Goal: Task Accomplishment & Management: Manage account settings

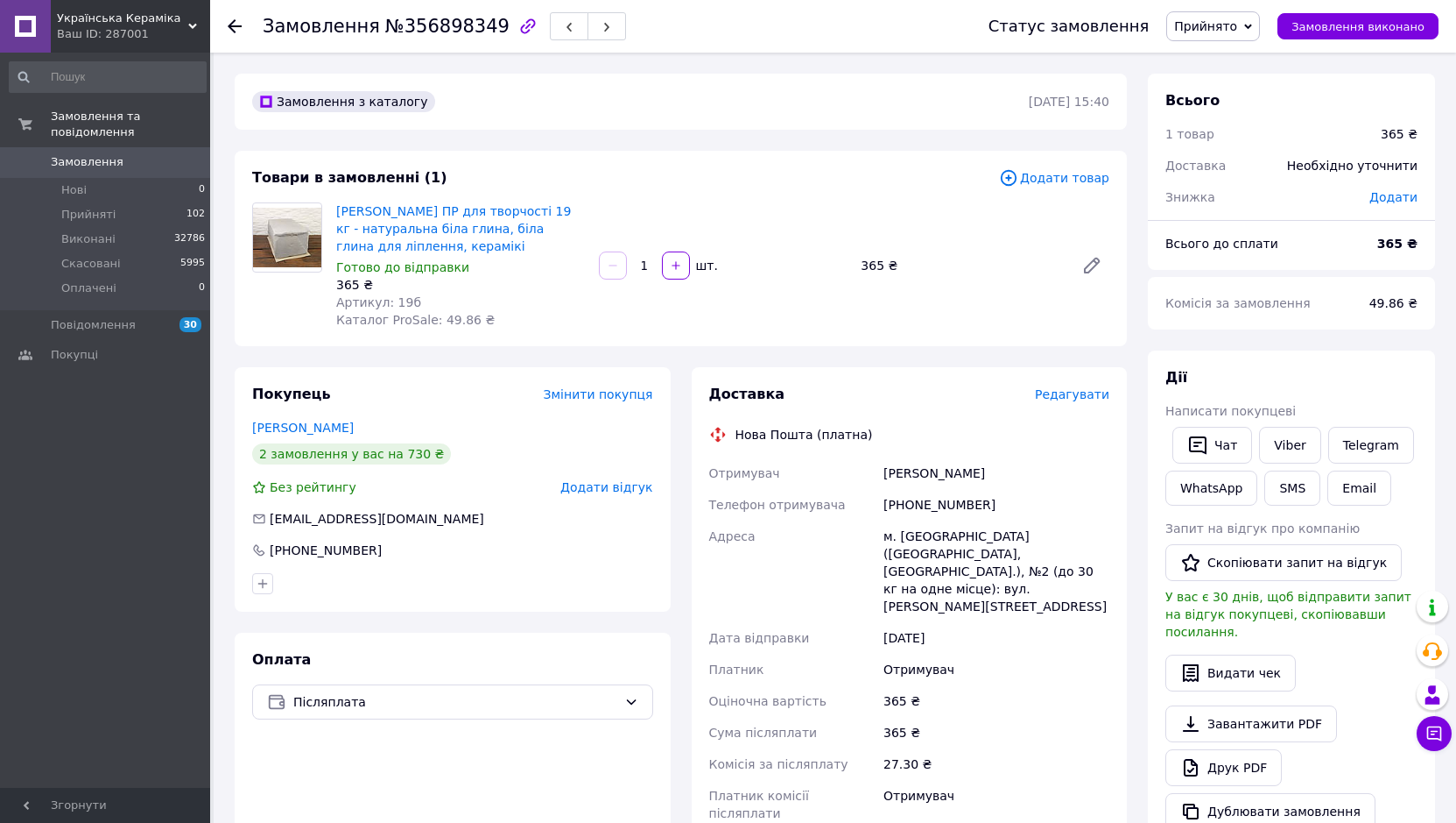
click at [1052, 177] on span "Додати товар" at bounding box center [1054, 177] width 111 height 19
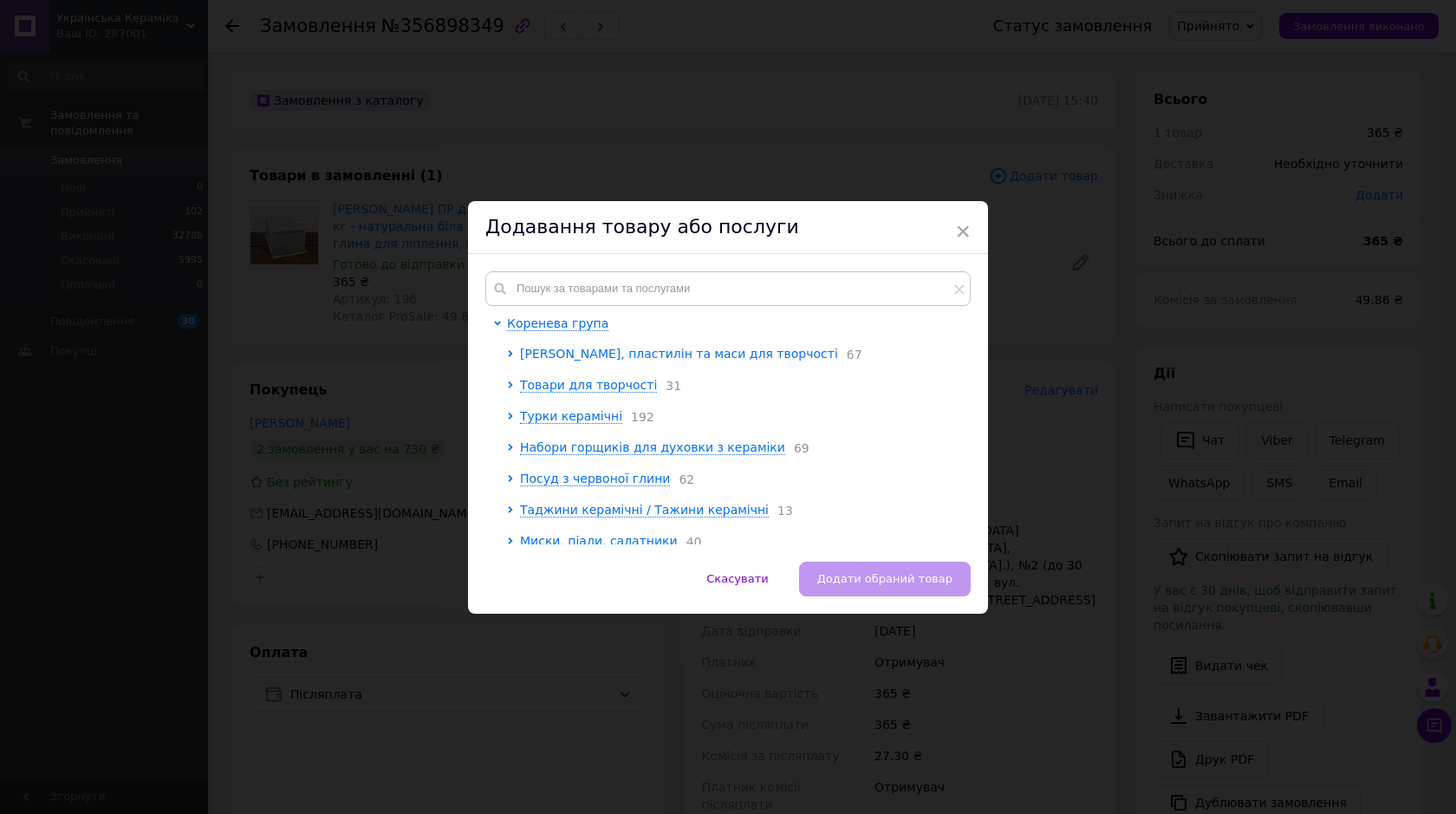
click at [520, 350] on span "Глина, пластилін та маси для творчості" at bounding box center [679, 353] width 318 height 14
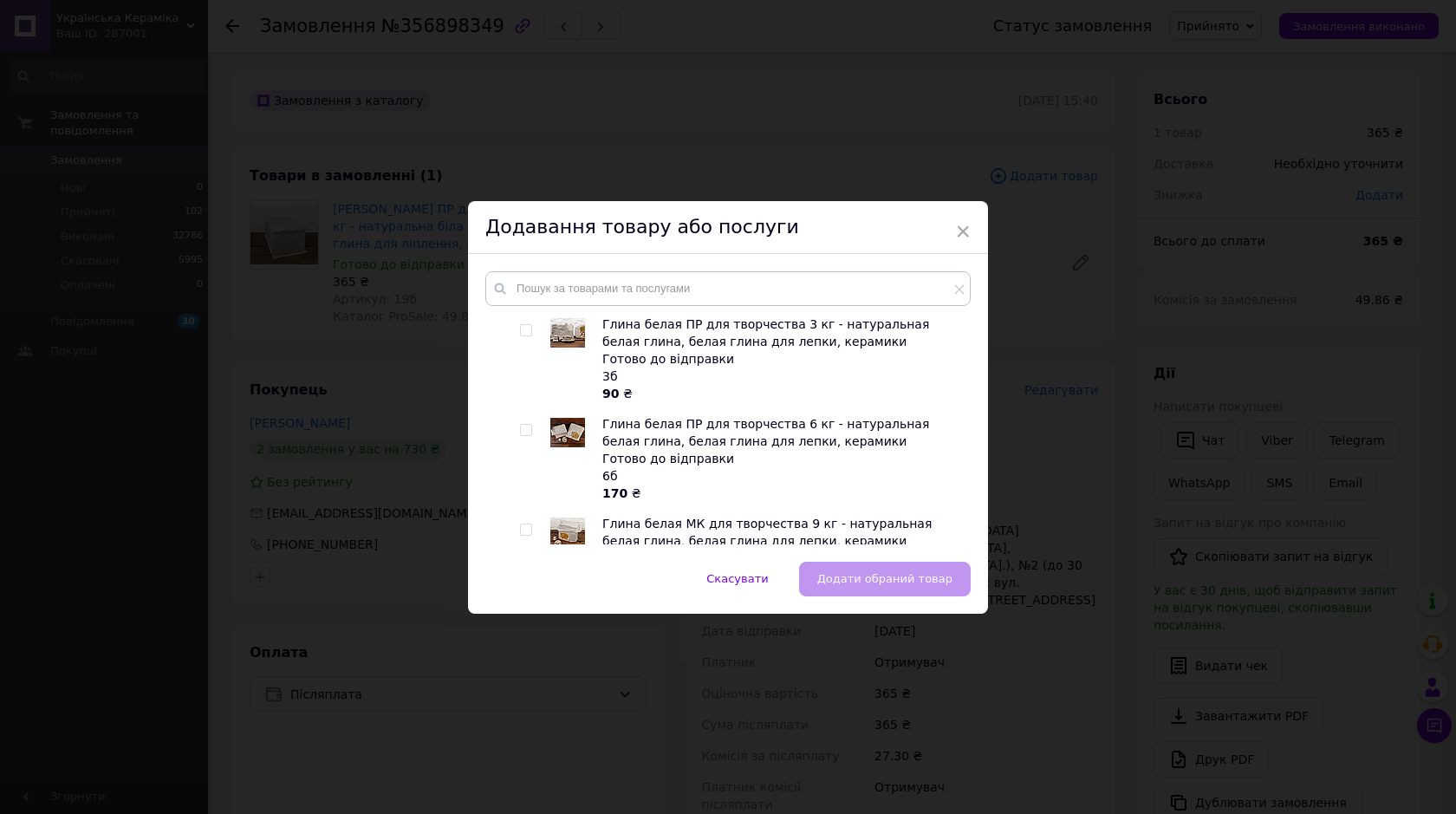
scroll to position [346, 0]
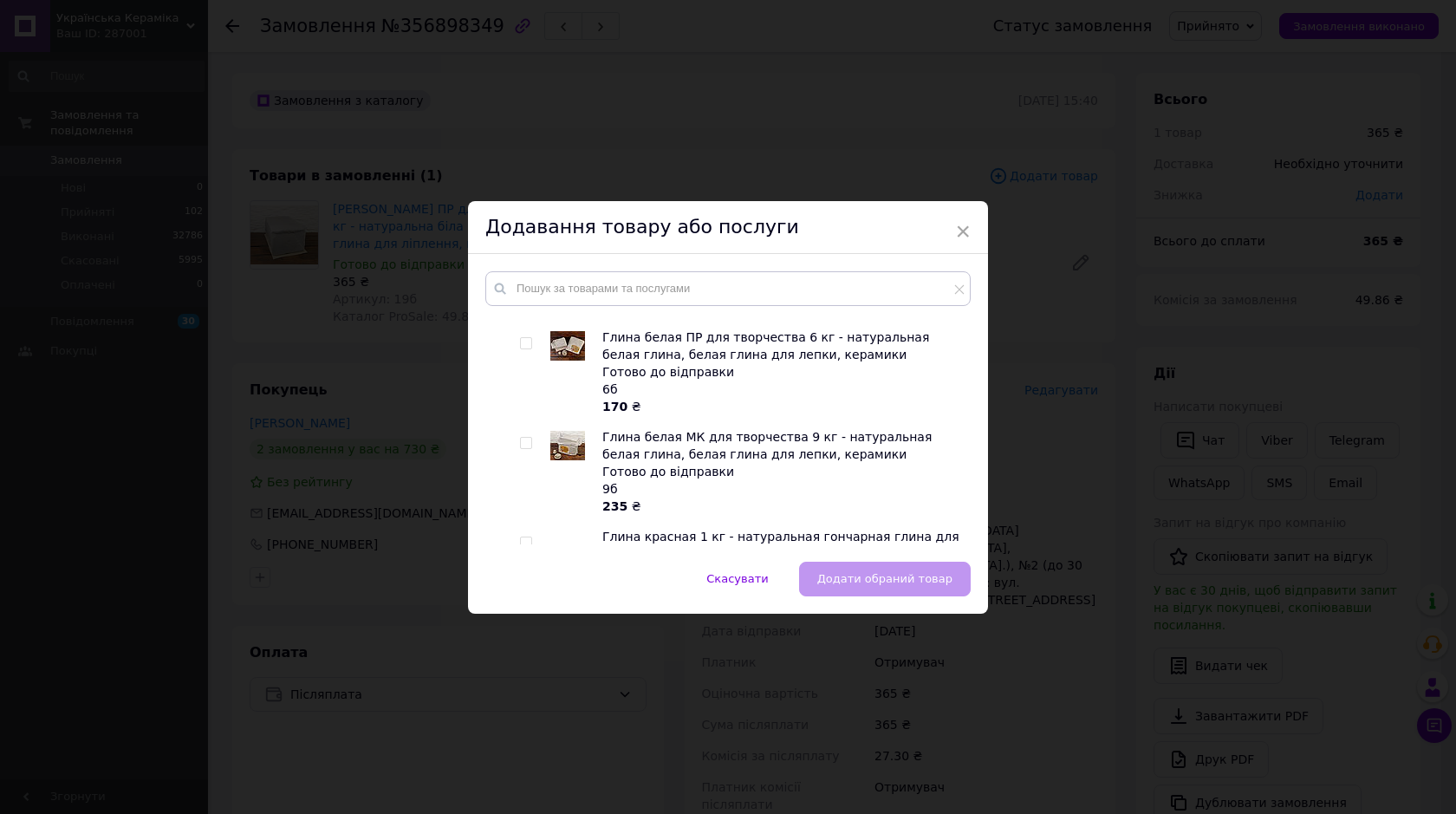
click at [521, 439] on input "checkbox" at bounding box center [526, 443] width 11 height 11
checkbox input "true"
click at [840, 573] on span "Додати обраний товар" at bounding box center [885, 578] width 135 height 13
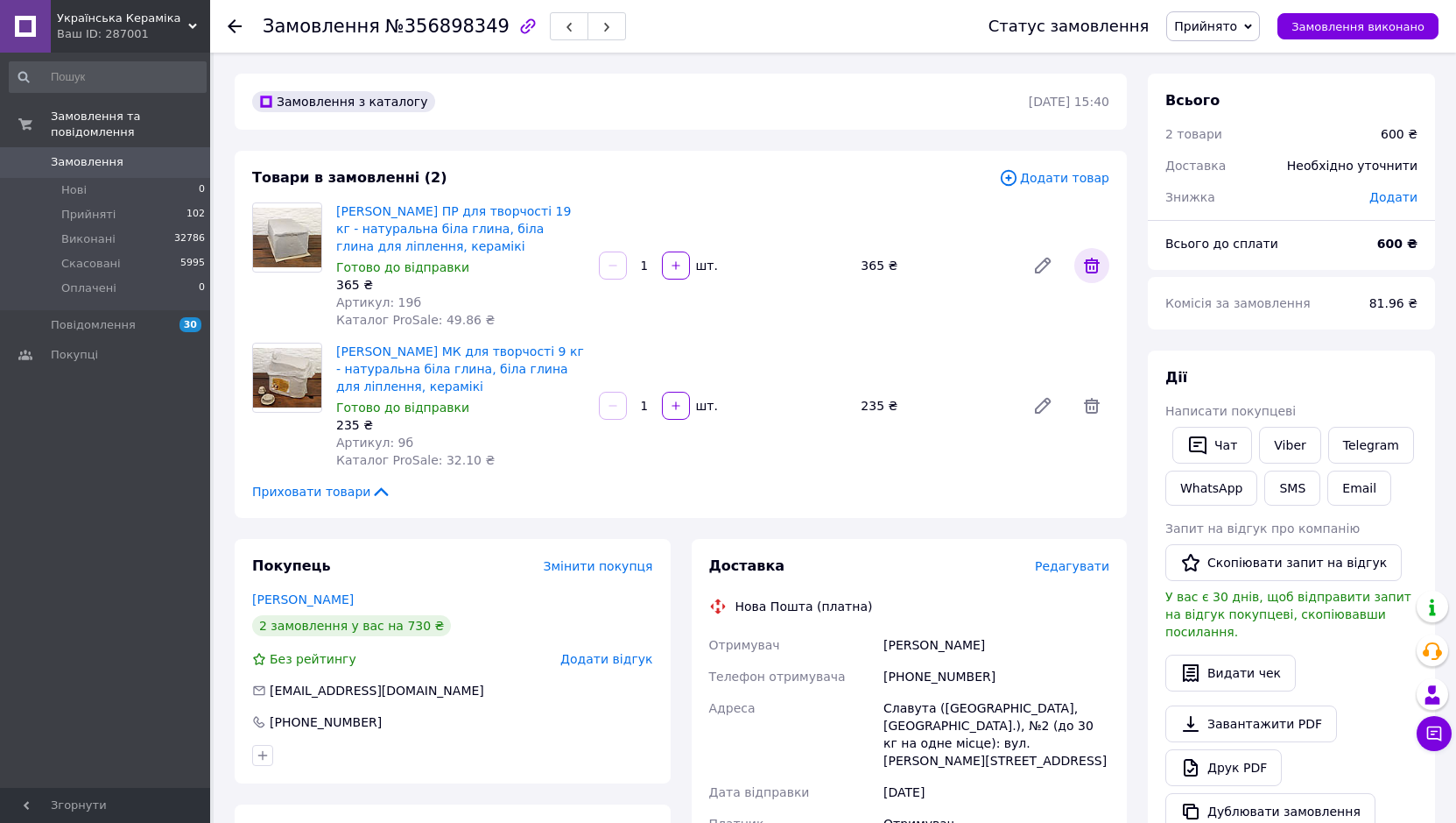
click at [1090, 268] on icon at bounding box center [1091, 265] width 16 height 16
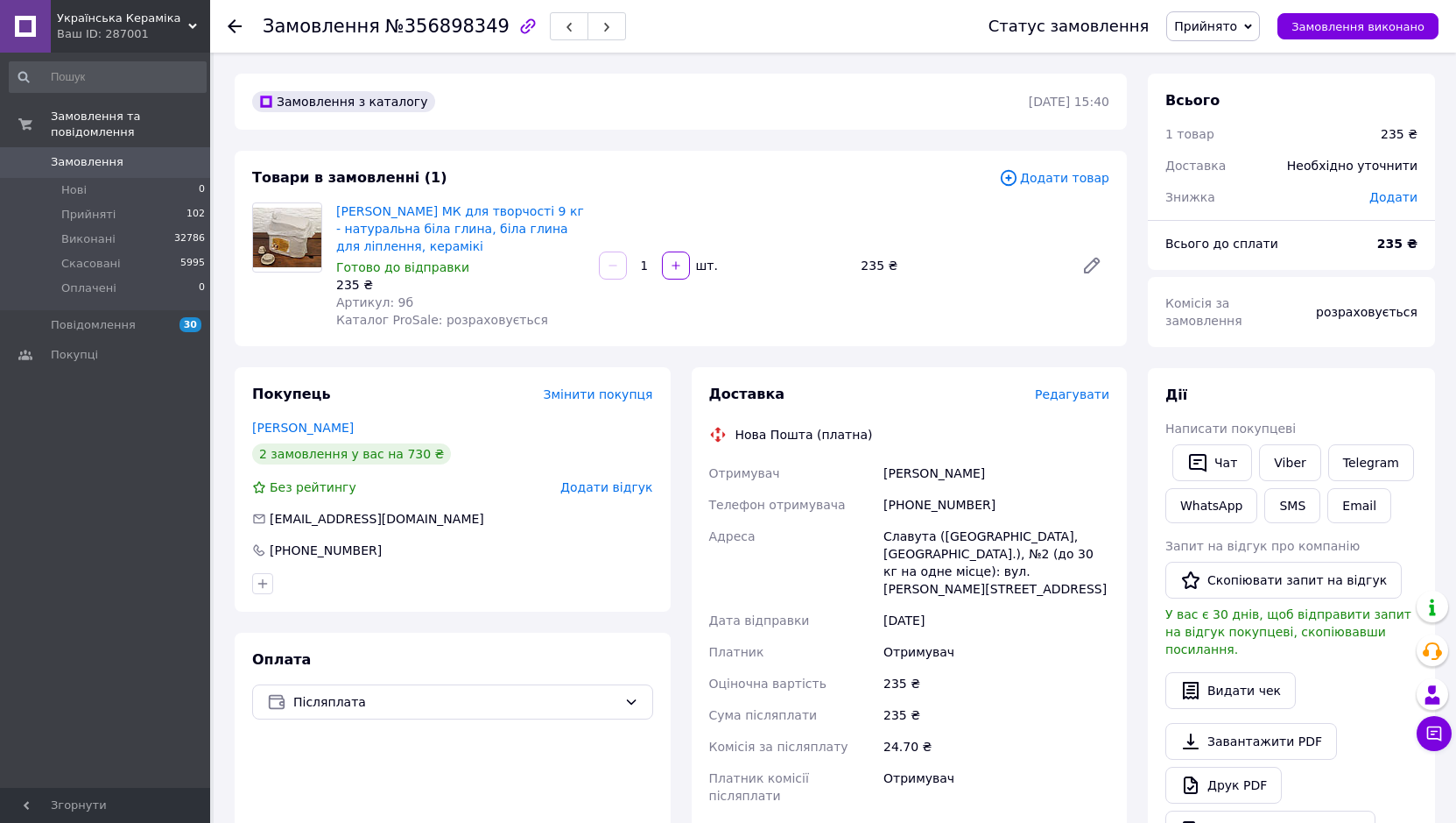
click at [230, 24] on use at bounding box center [235, 26] width 14 height 14
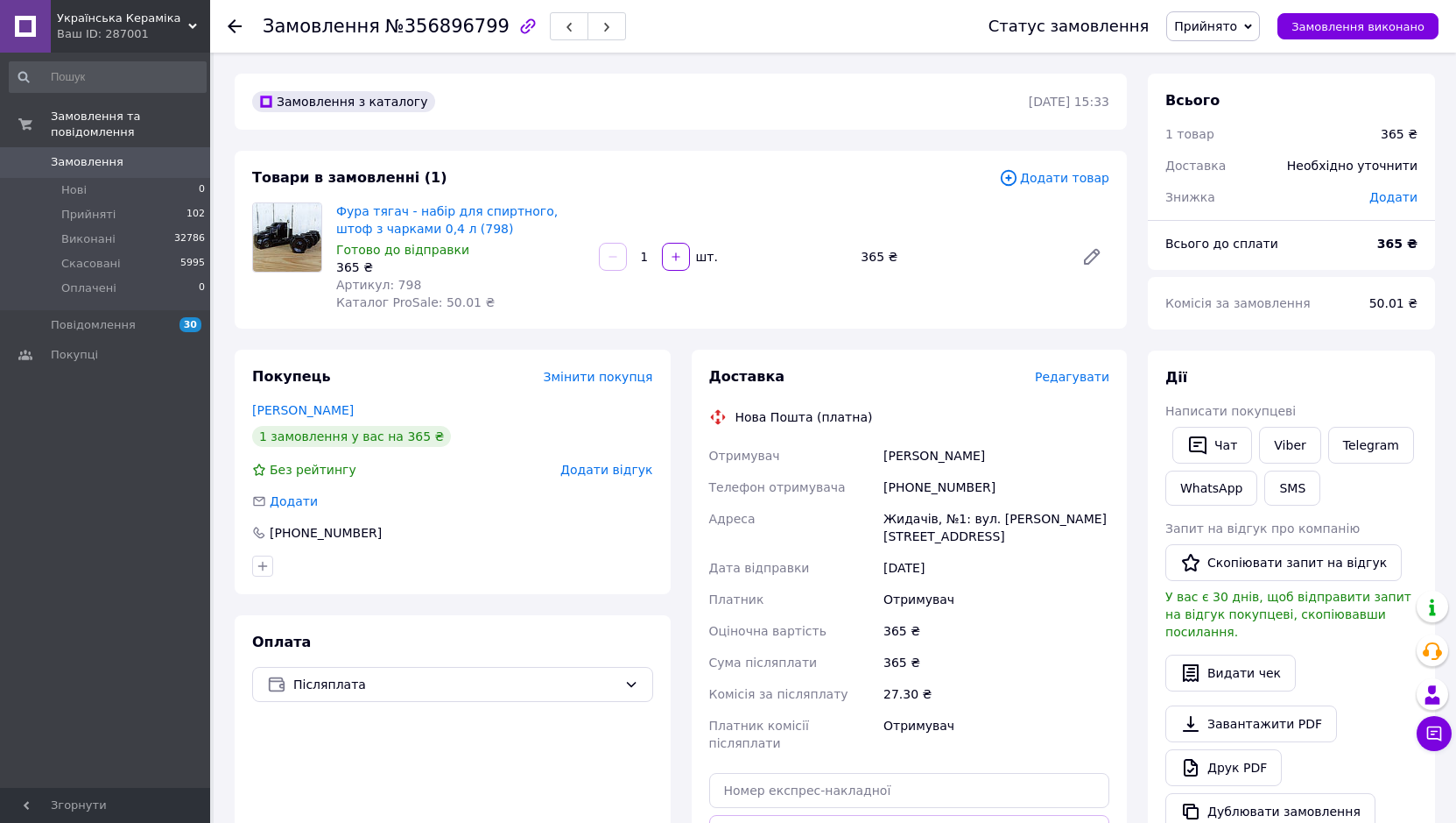
click at [236, 25] on icon at bounding box center [235, 26] width 14 height 14
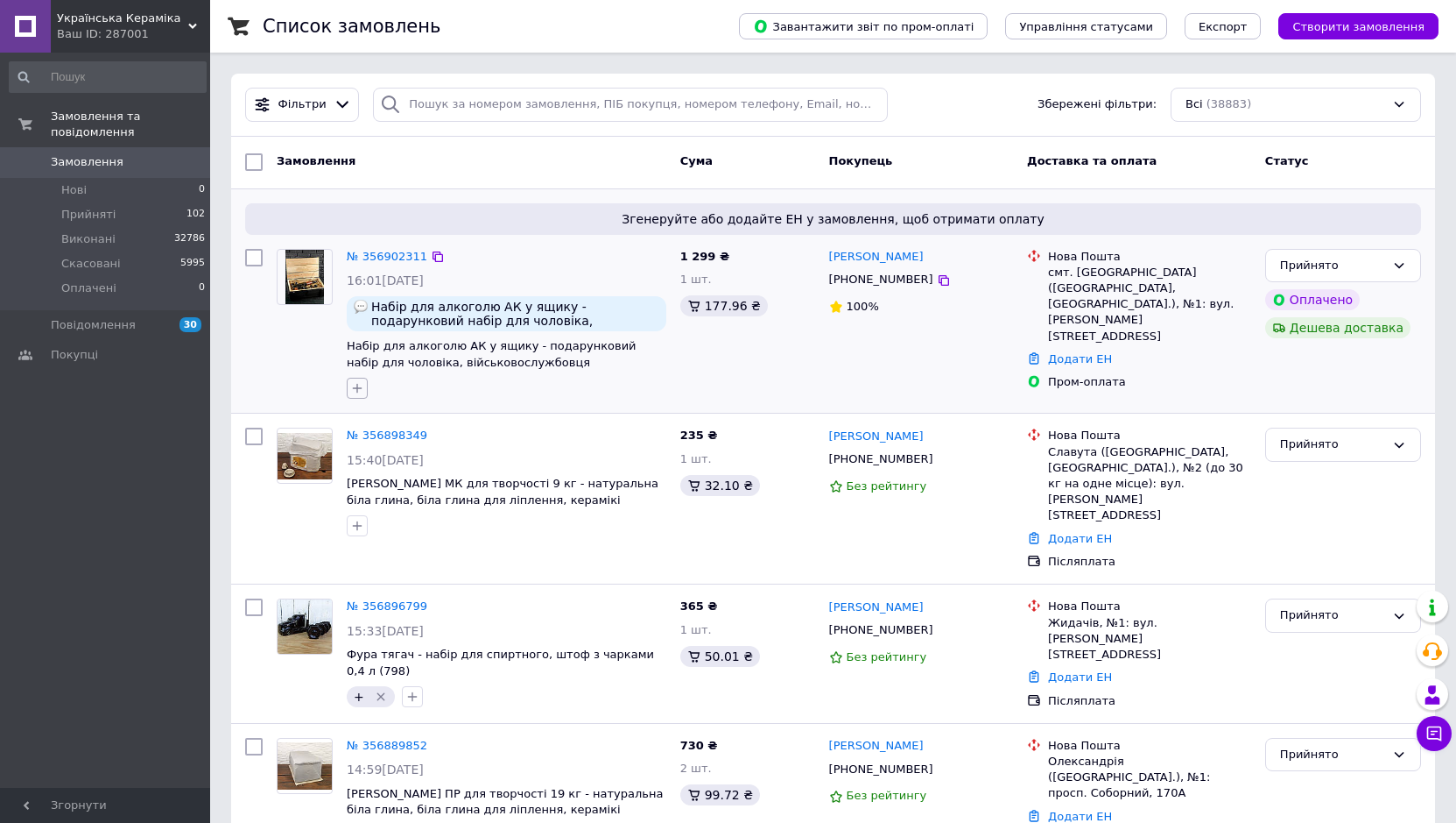
click at [357, 390] on icon "button" at bounding box center [357, 388] width 9 height 9
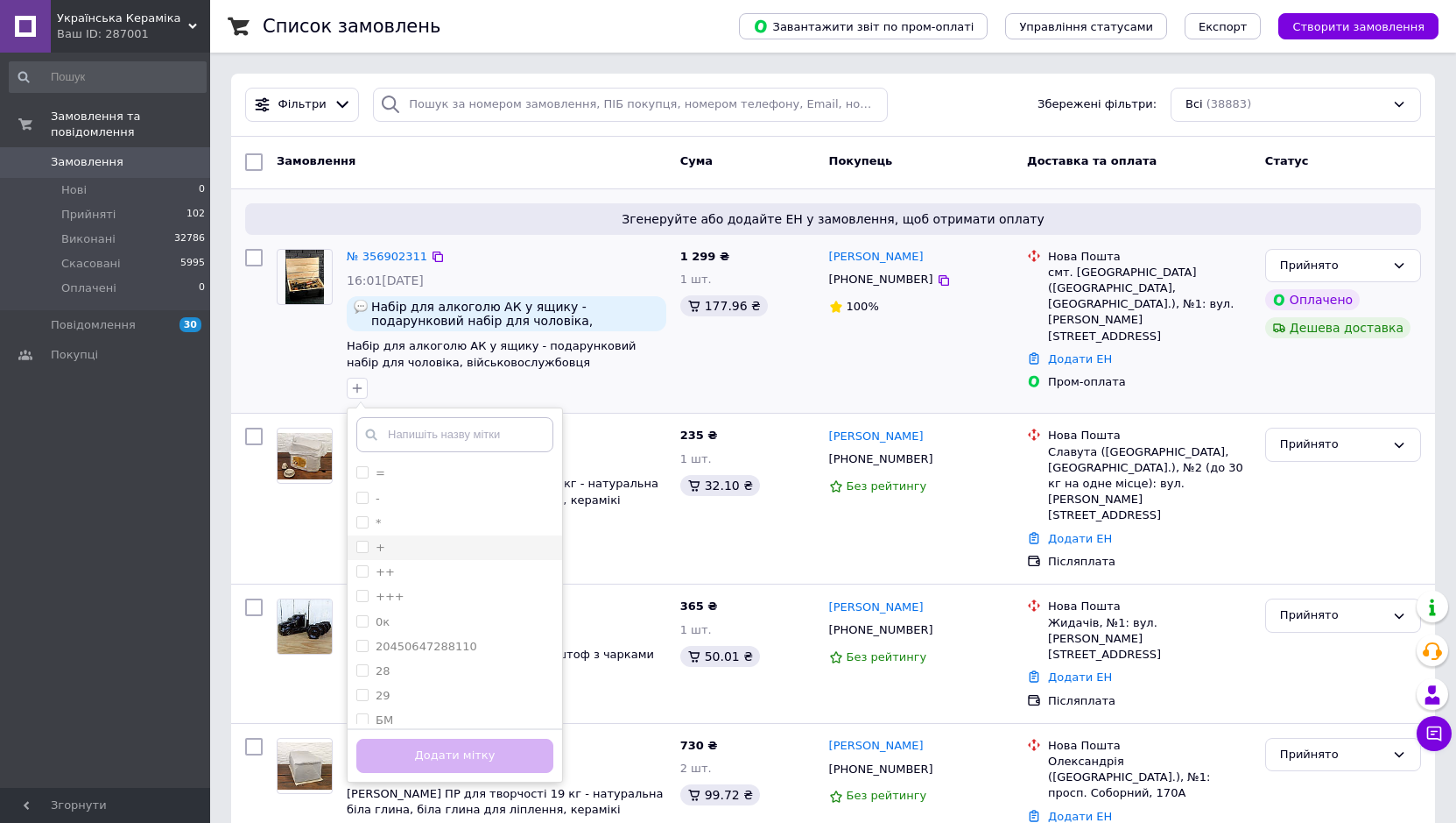
click at [361, 545] on input "+" at bounding box center [362, 546] width 11 height 11
checkbox input "true"
click at [388, 745] on button "Додати мітку" at bounding box center [454, 756] width 197 height 34
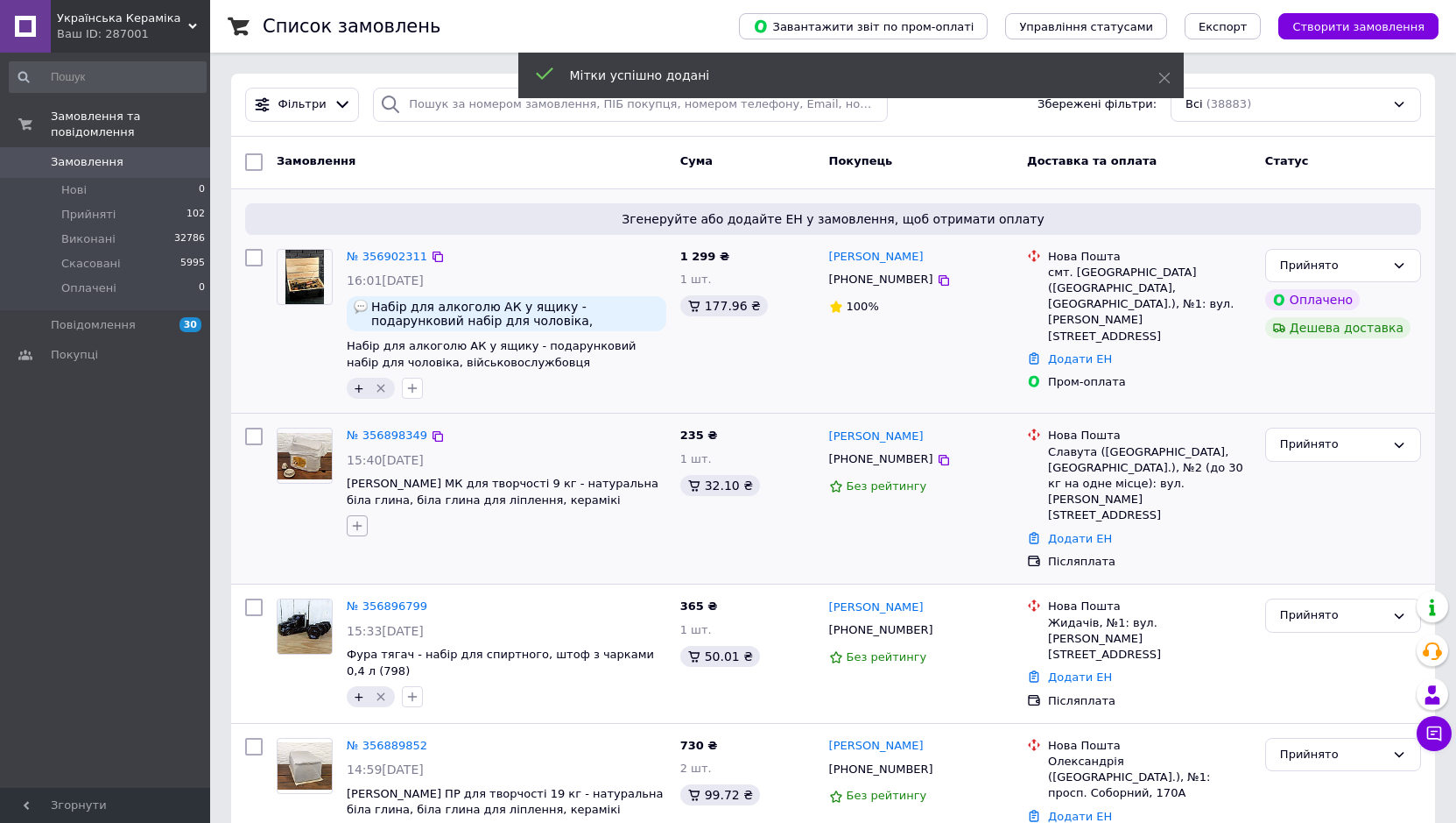
click at [359, 520] on icon "button" at bounding box center [356, 526] width 14 height 14
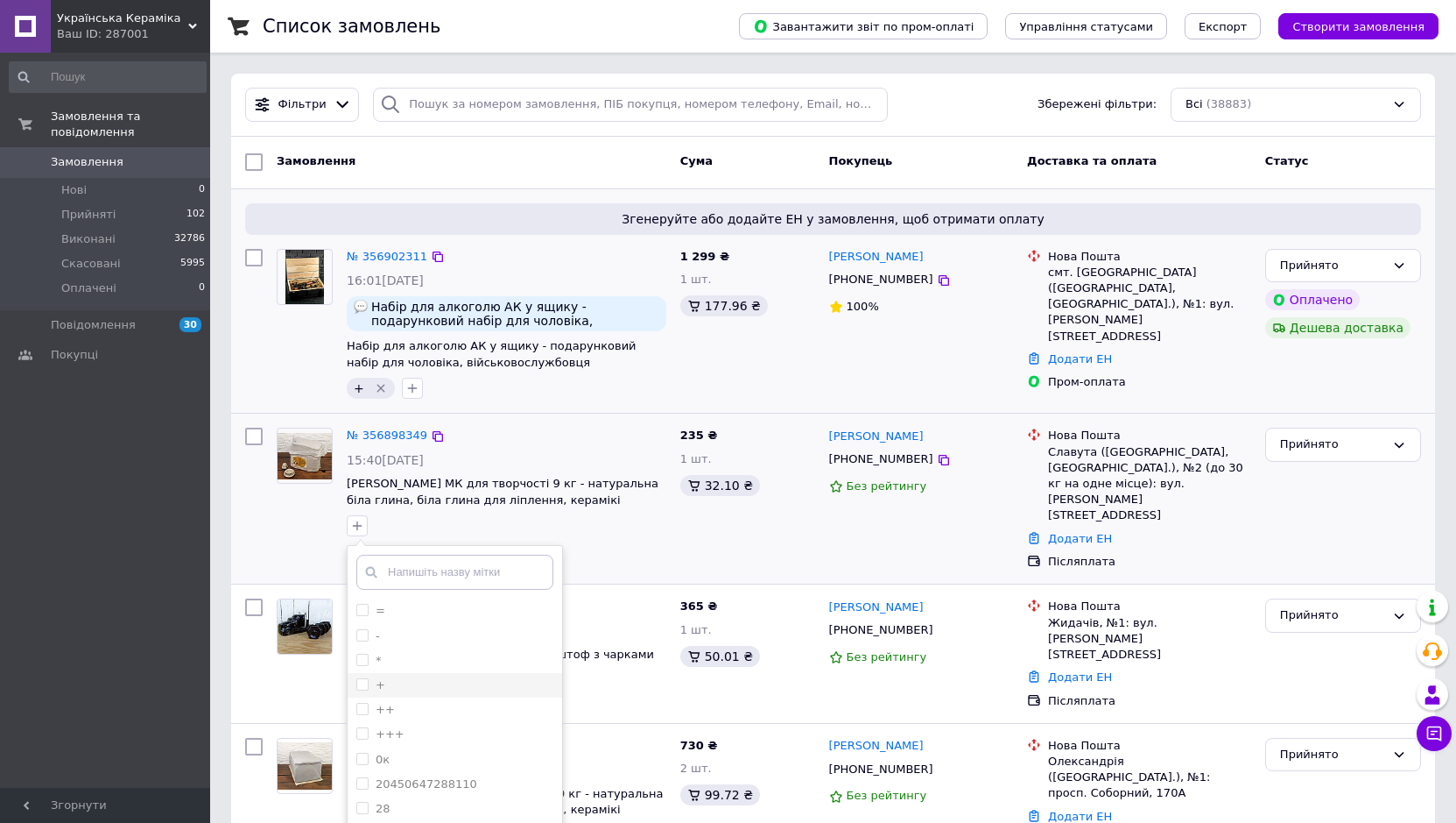
click at [363, 686] on input "+" at bounding box center [362, 684] width 11 height 11
checkbox input "true"
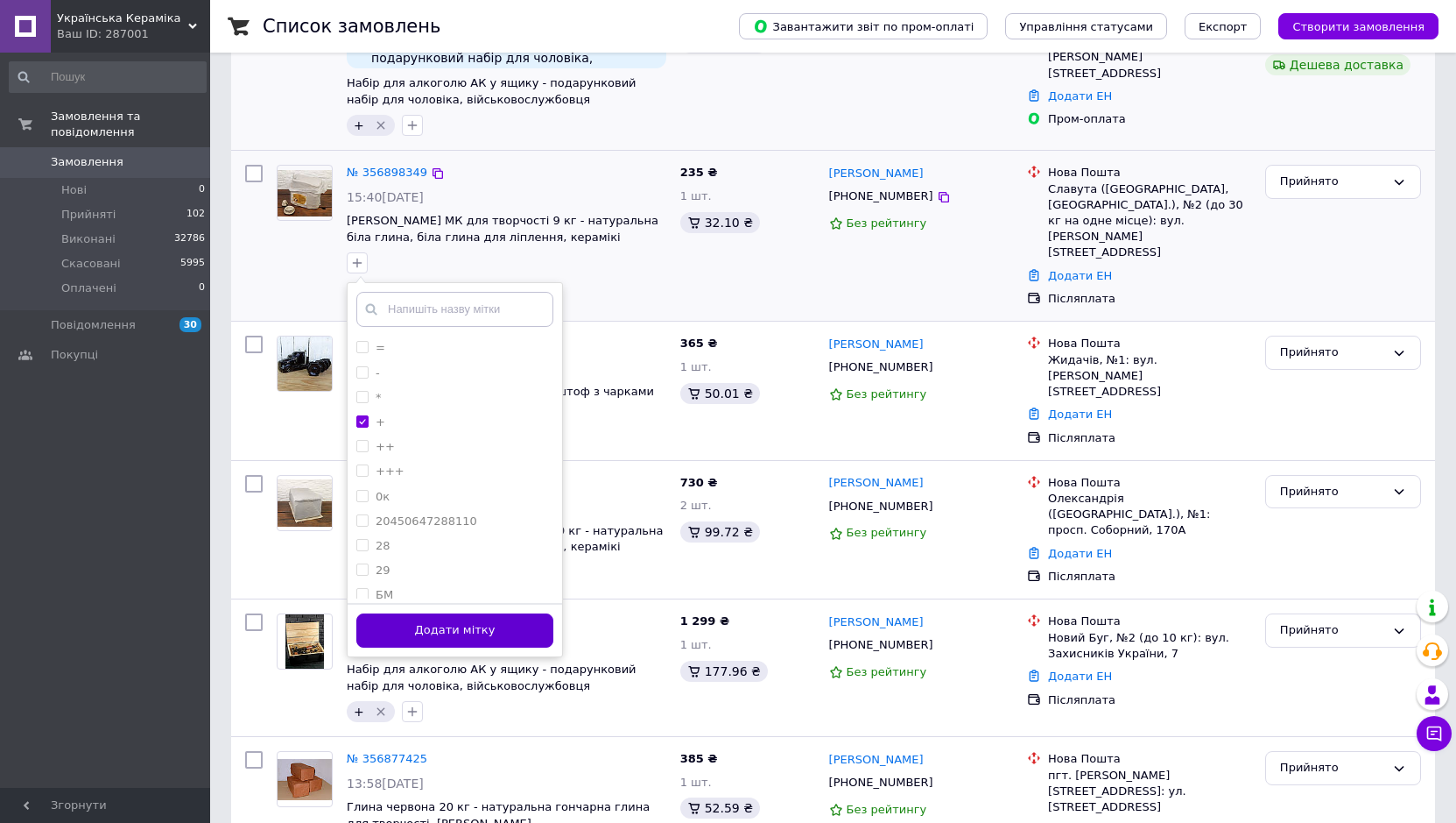
click at [501, 625] on button "Додати мітку" at bounding box center [454, 630] width 197 height 34
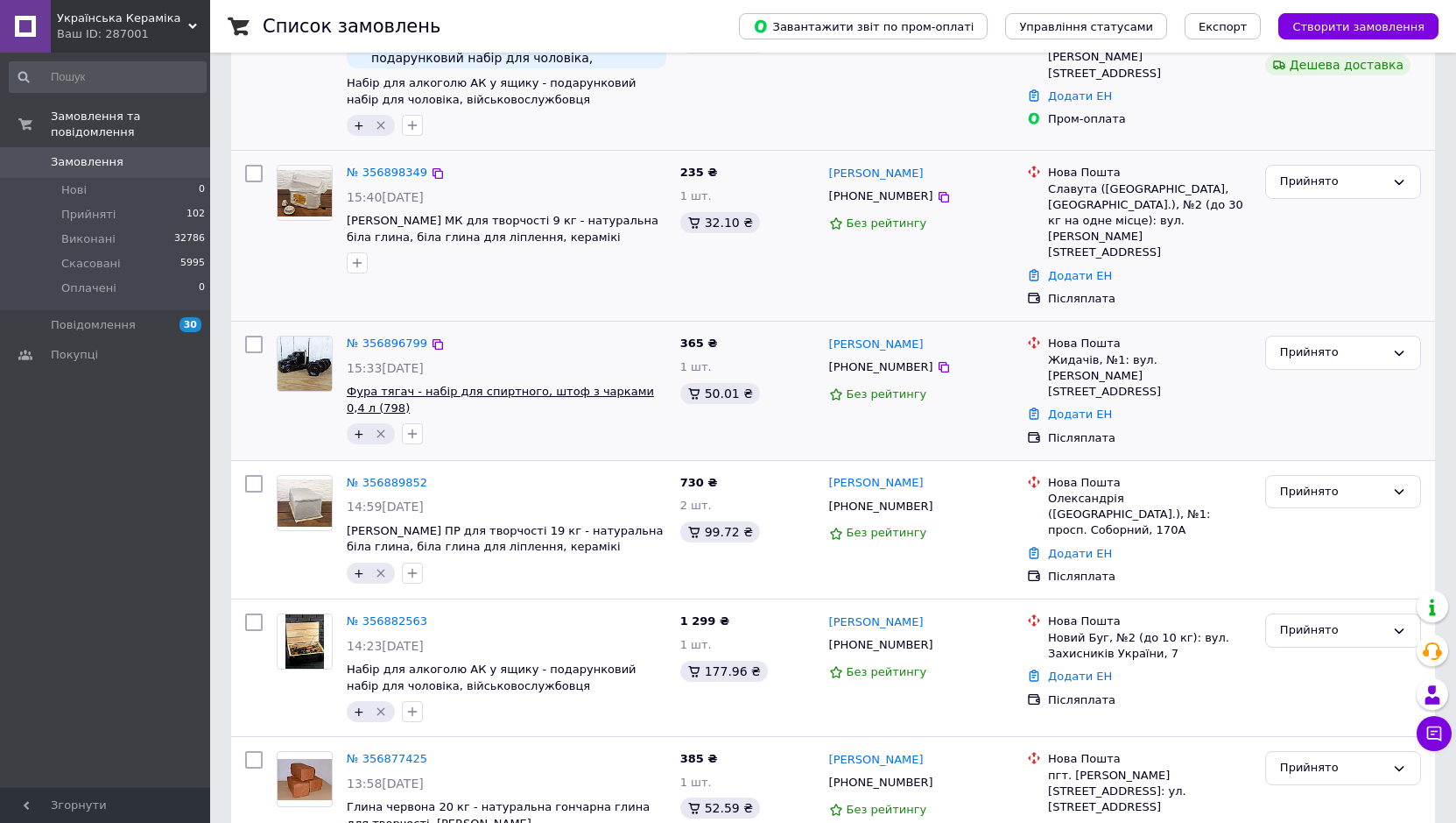
scroll to position [0, 0]
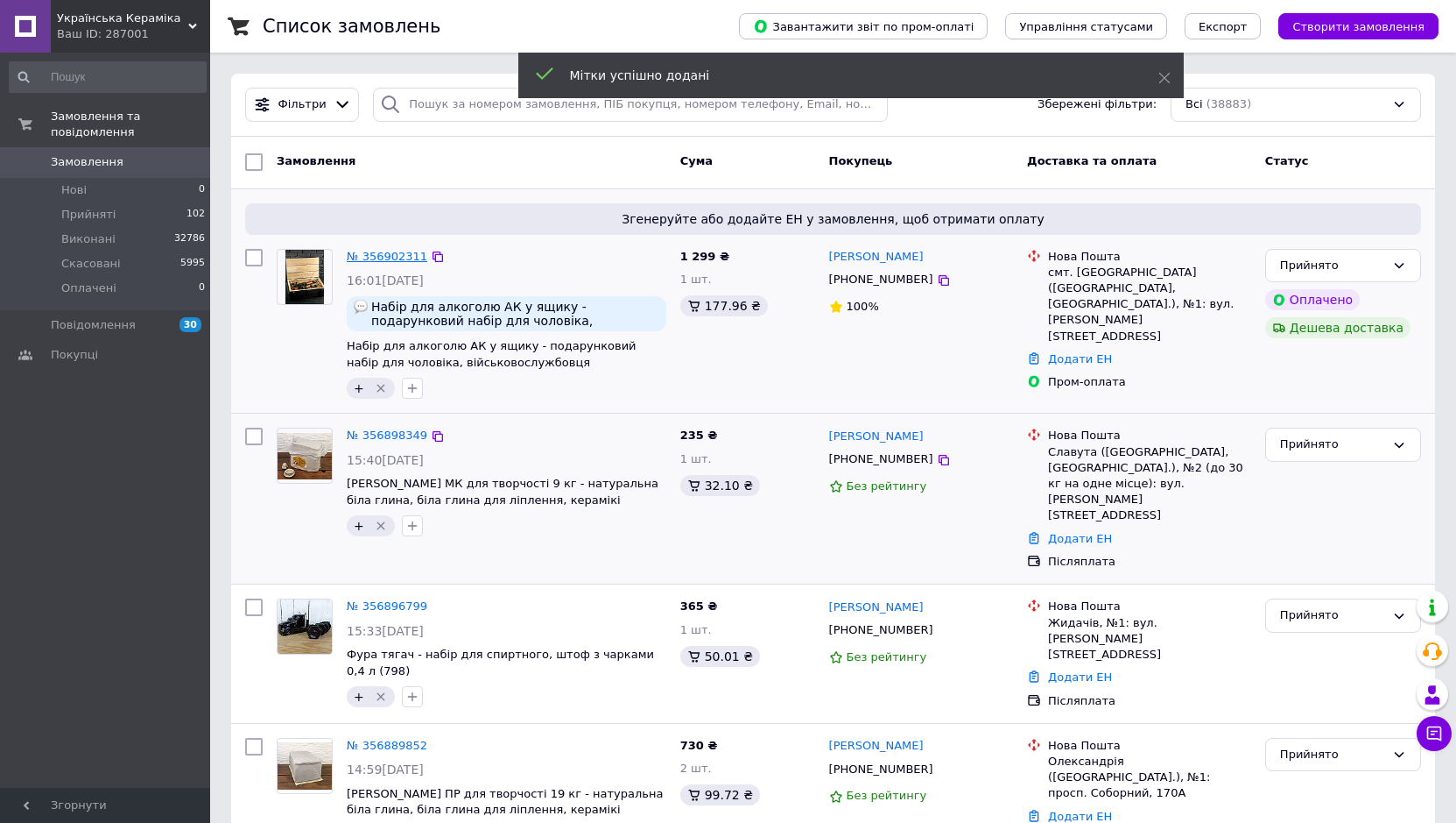
click at [392, 252] on link "№ 356902311" at bounding box center [387, 256] width 80 height 13
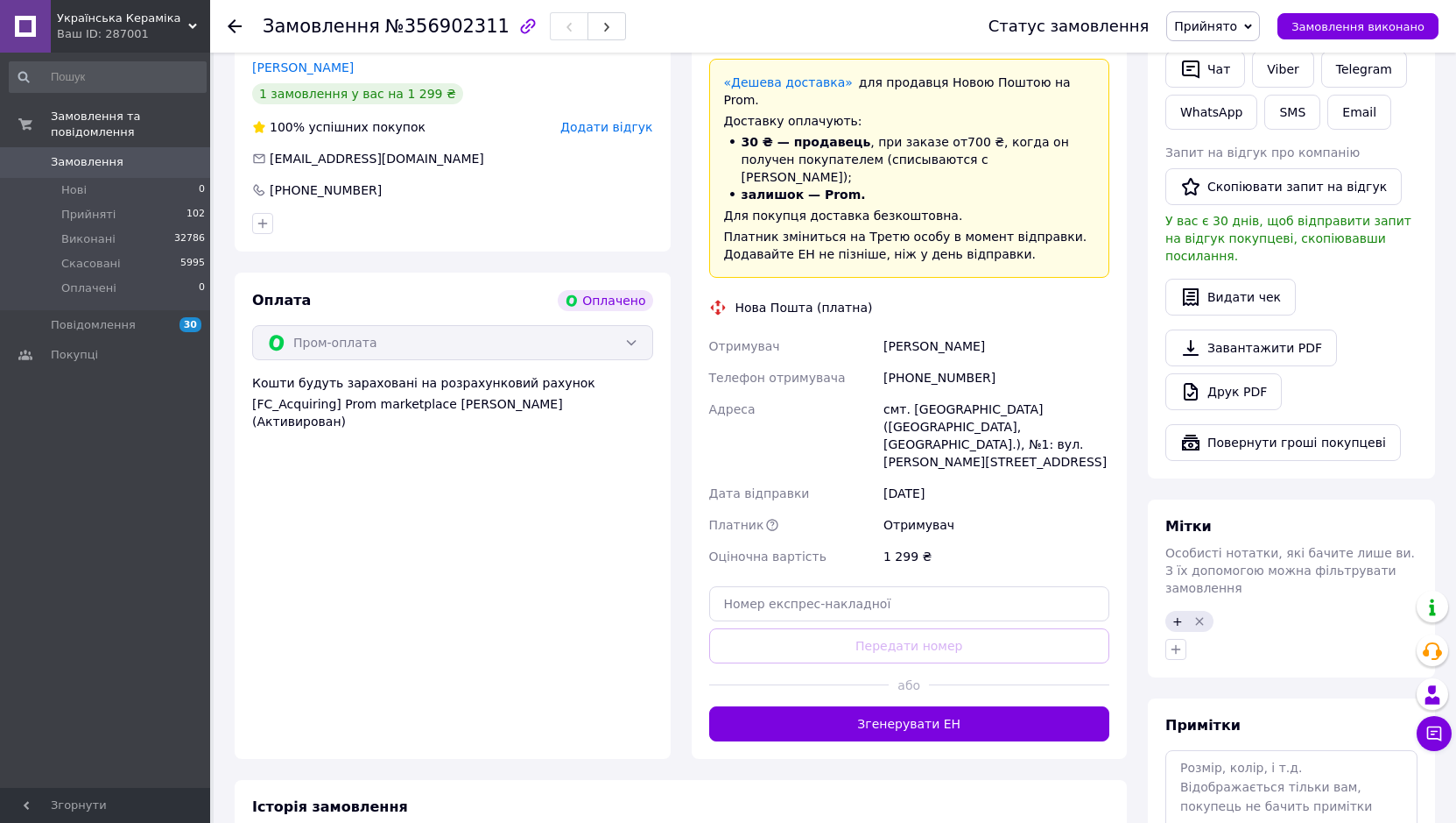
scroll to position [1039, 0]
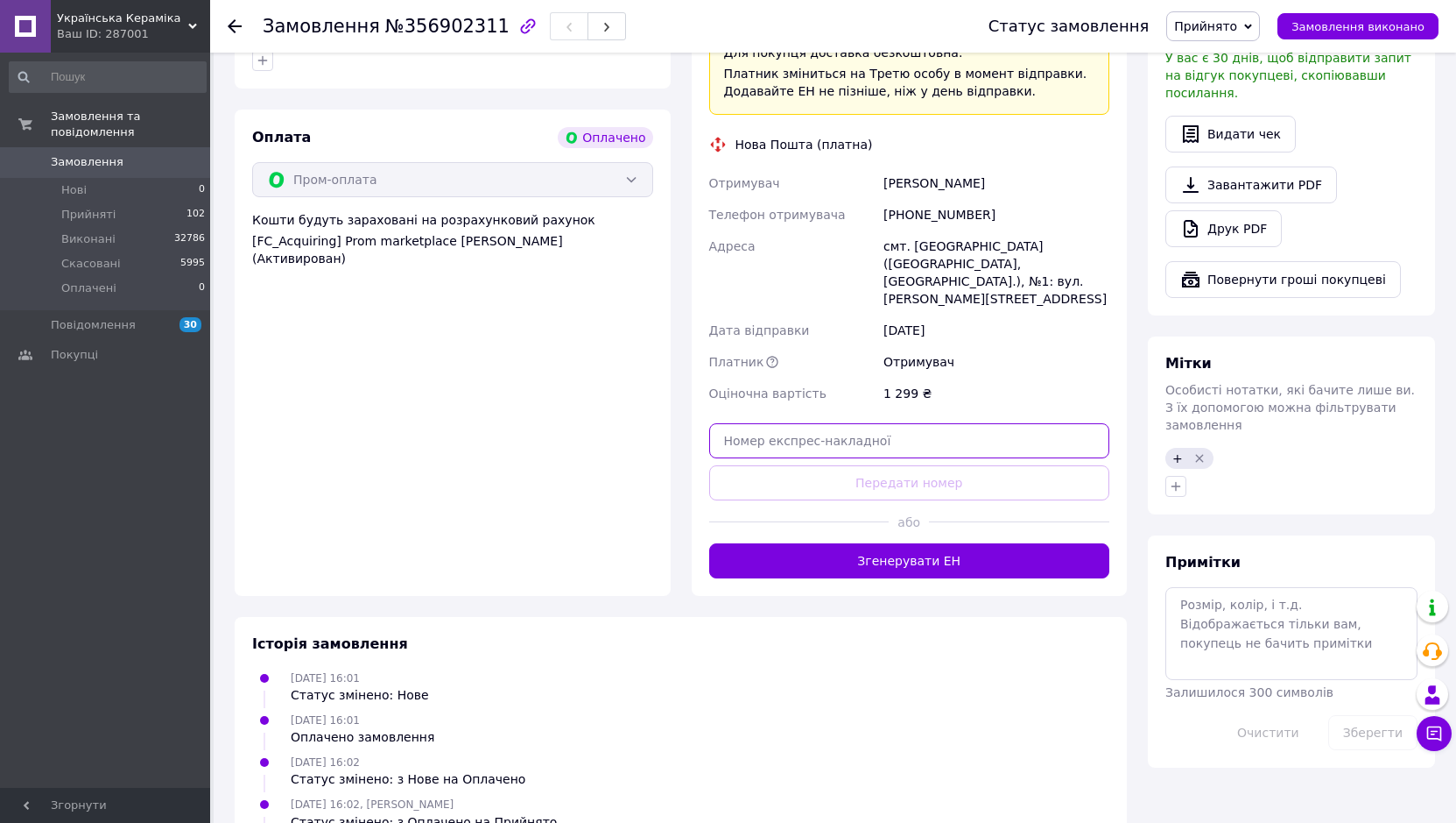
click at [739, 423] on input "text" at bounding box center [909, 441] width 401 height 35
paste input "20451225252555"
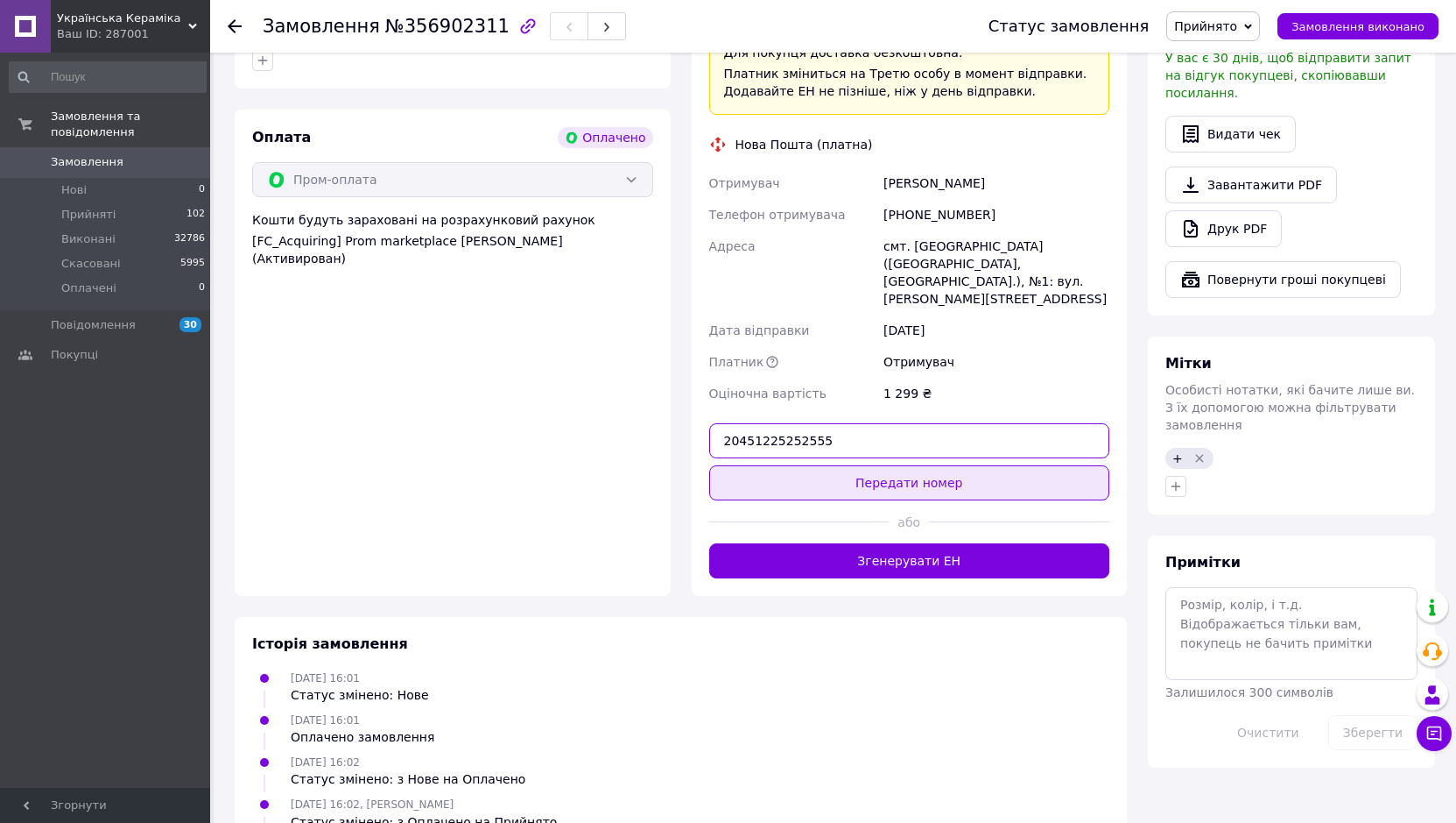
type input "20451225252555"
click at [786, 466] on button "Передати номер" at bounding box center [909, 483] width 401 height 35
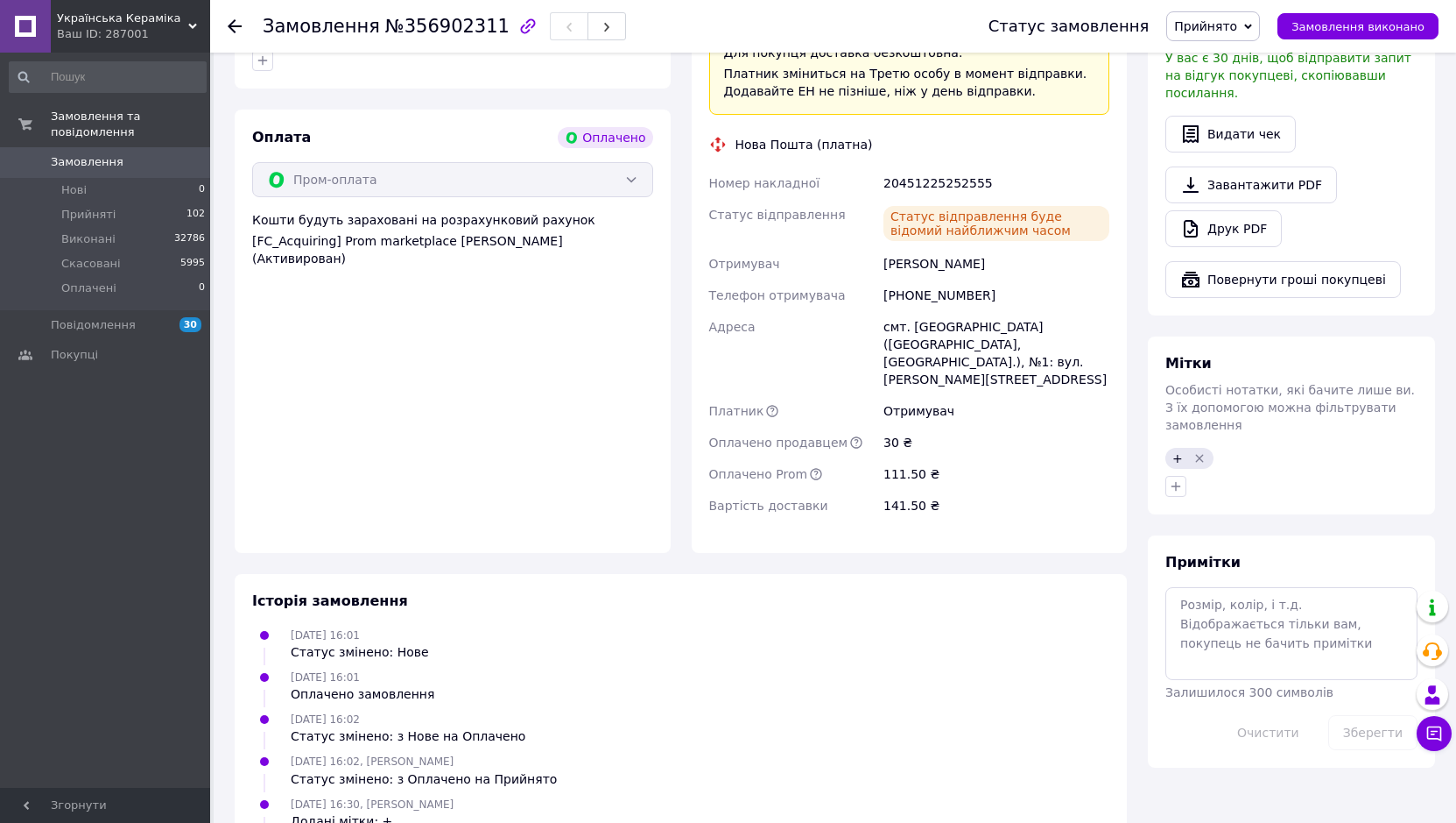
click at [233, 24] on icon at bounding box center [235, 26] width 14 height 14
